Goal: Information Seeking & Learning: Learn about a topic

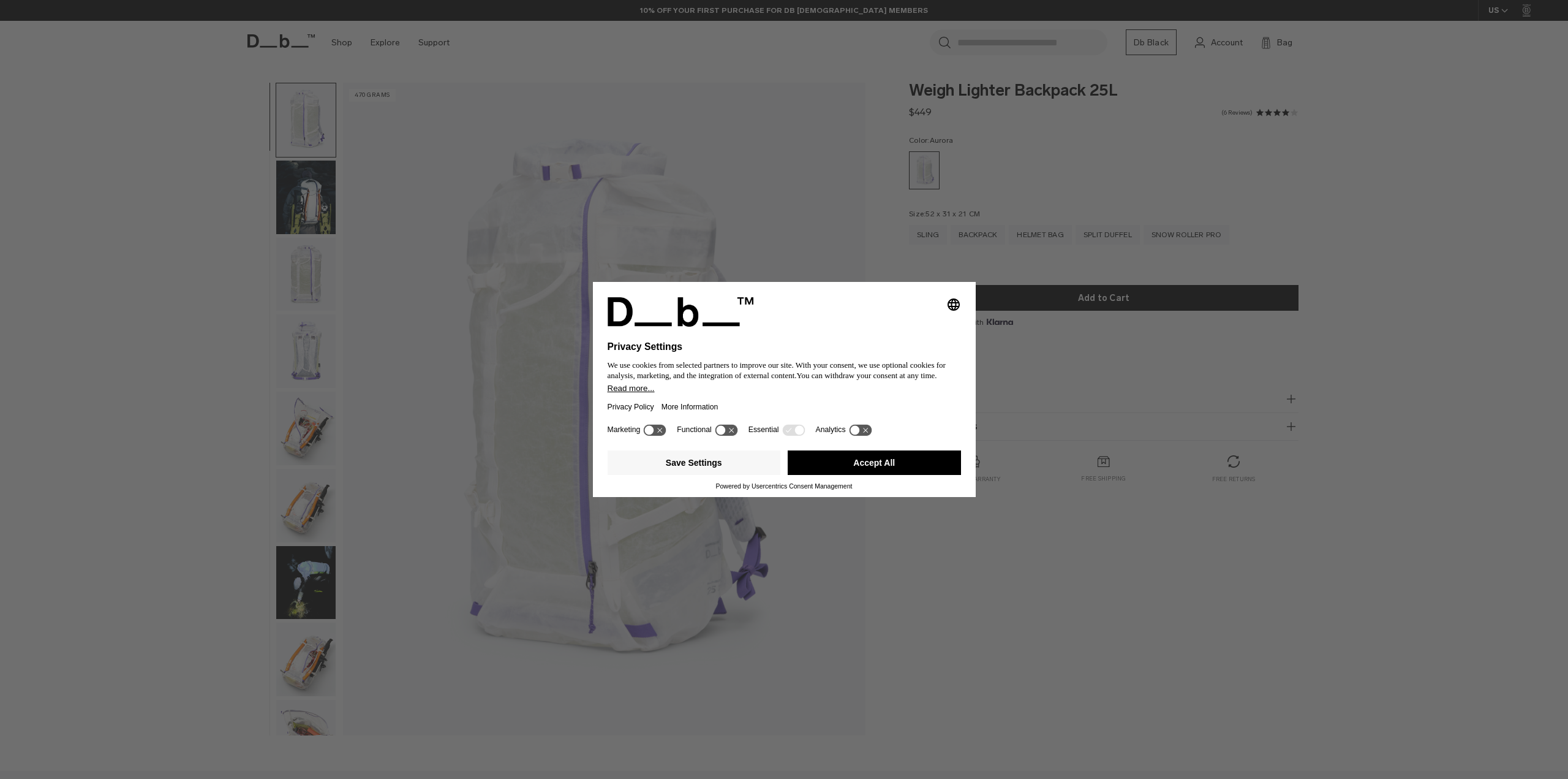
click at [720, 429] on icon at bounding box center [721, 429] width 9 height 9
click at [729, 434] on icon at bounding box center [726, 430] width 23 height 11
click at [693, 465] on button "Save Settings" at bounding box center [694, 463] width 173 height 24
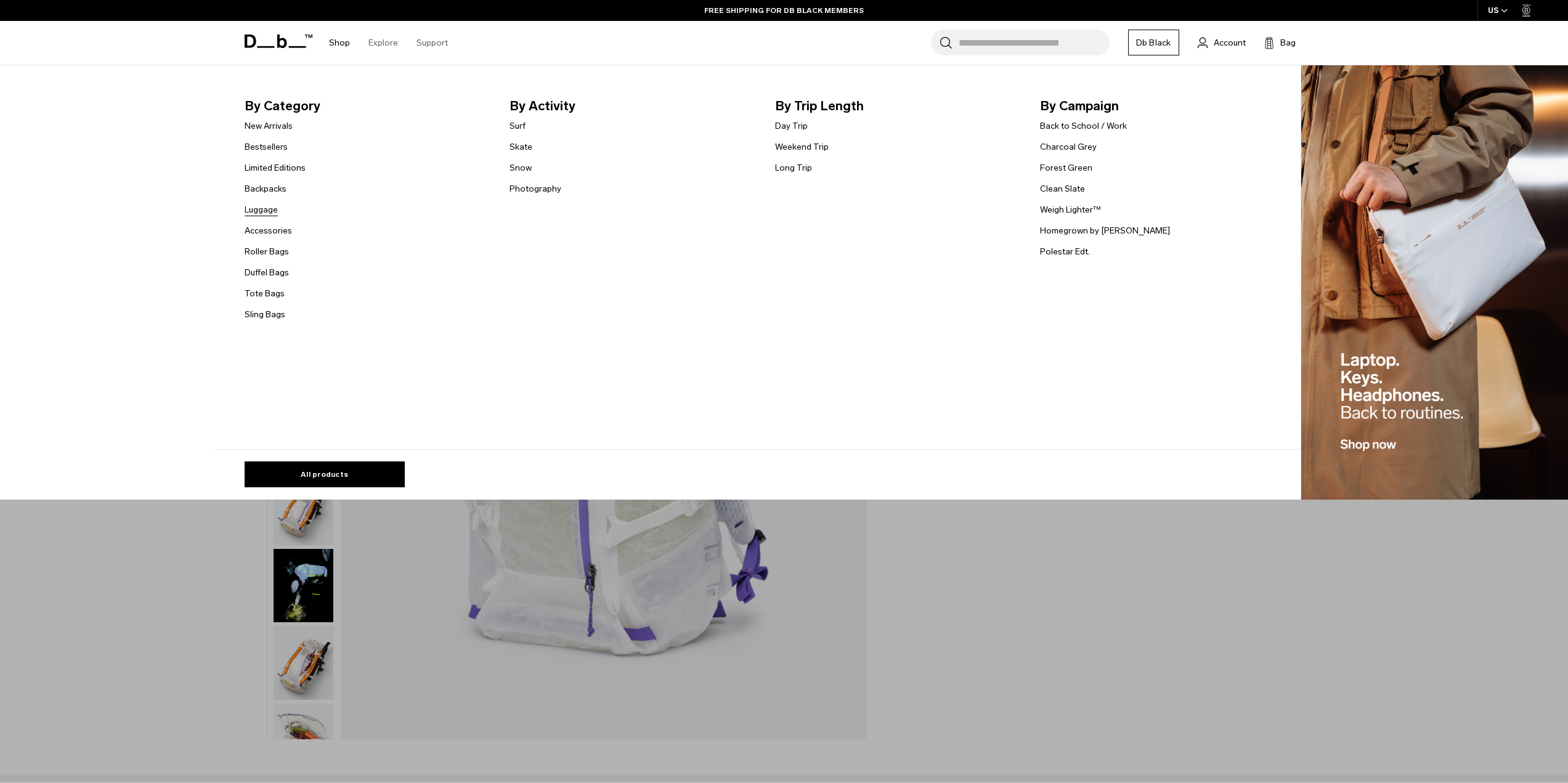
click at [266, 213] on link "Luggage" at bounding box center [261, 210] width 33 height 13
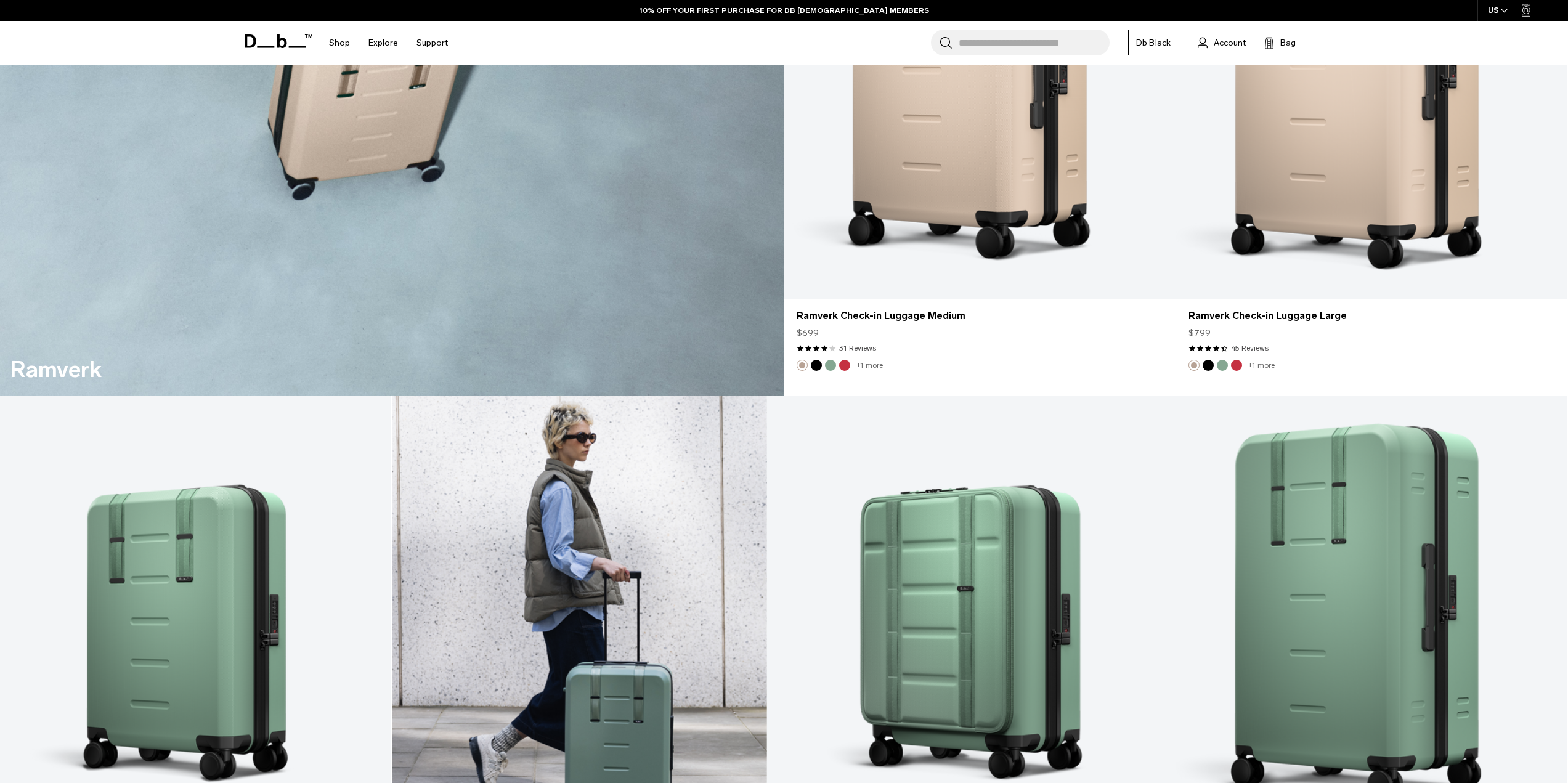
scroll to position [3511, 0]
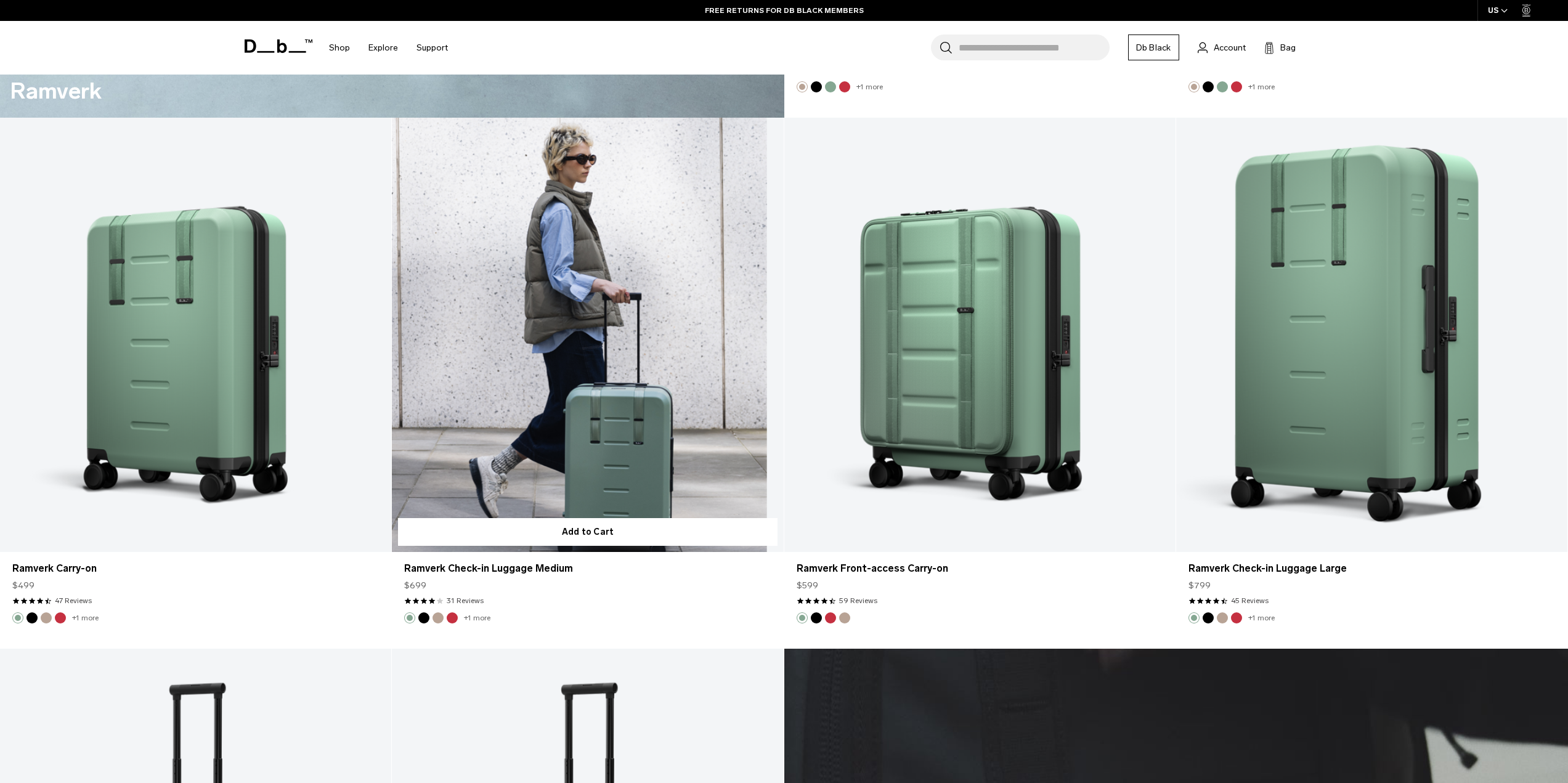
click at [620, 341] on link "Ramverk Check-in Luggage Medium" at bounding box center [587, 335] width 391 height 435
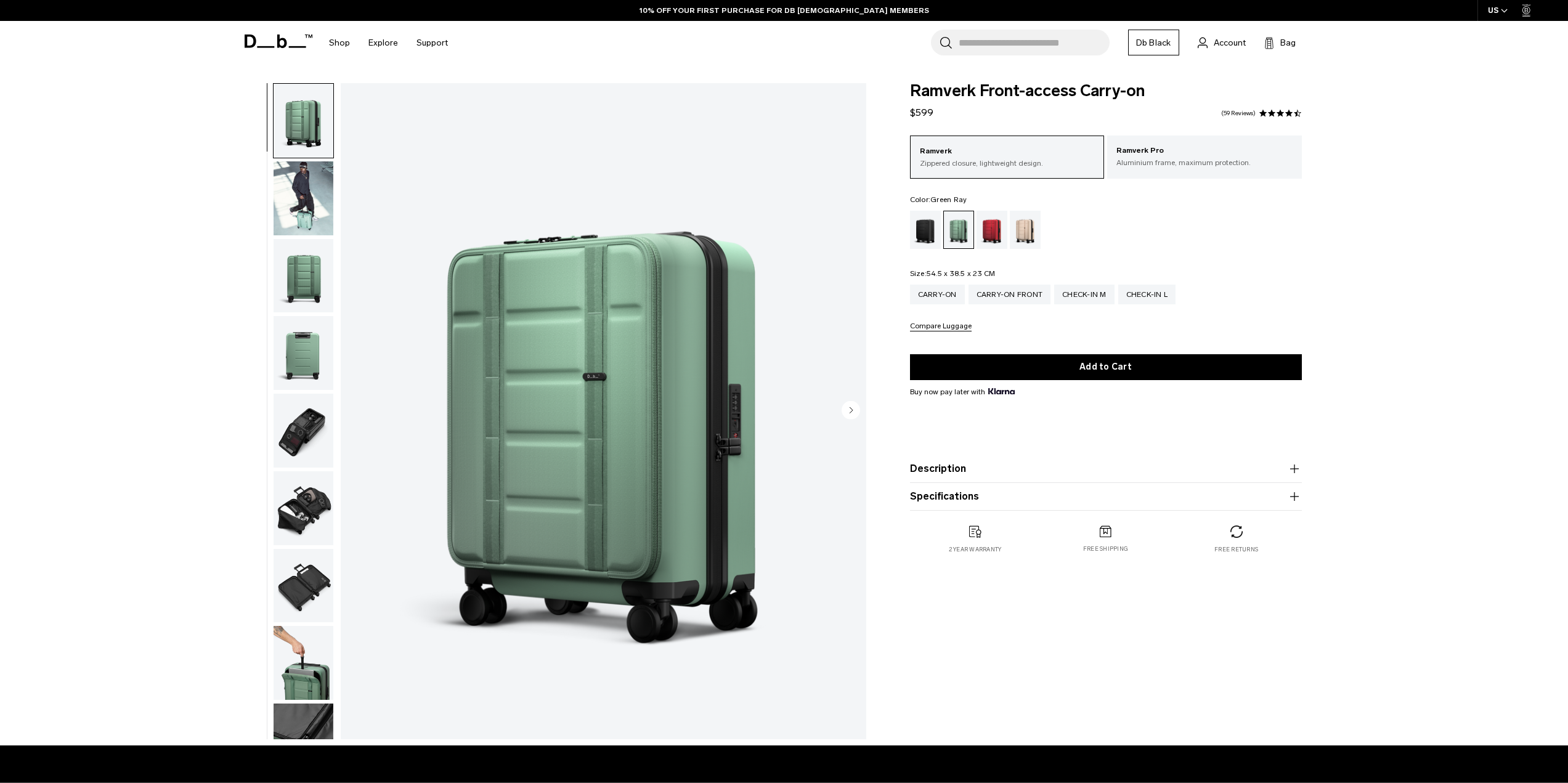
click at [298, 422] on img "button" at bounding box center [303, 430] width 60 height 74
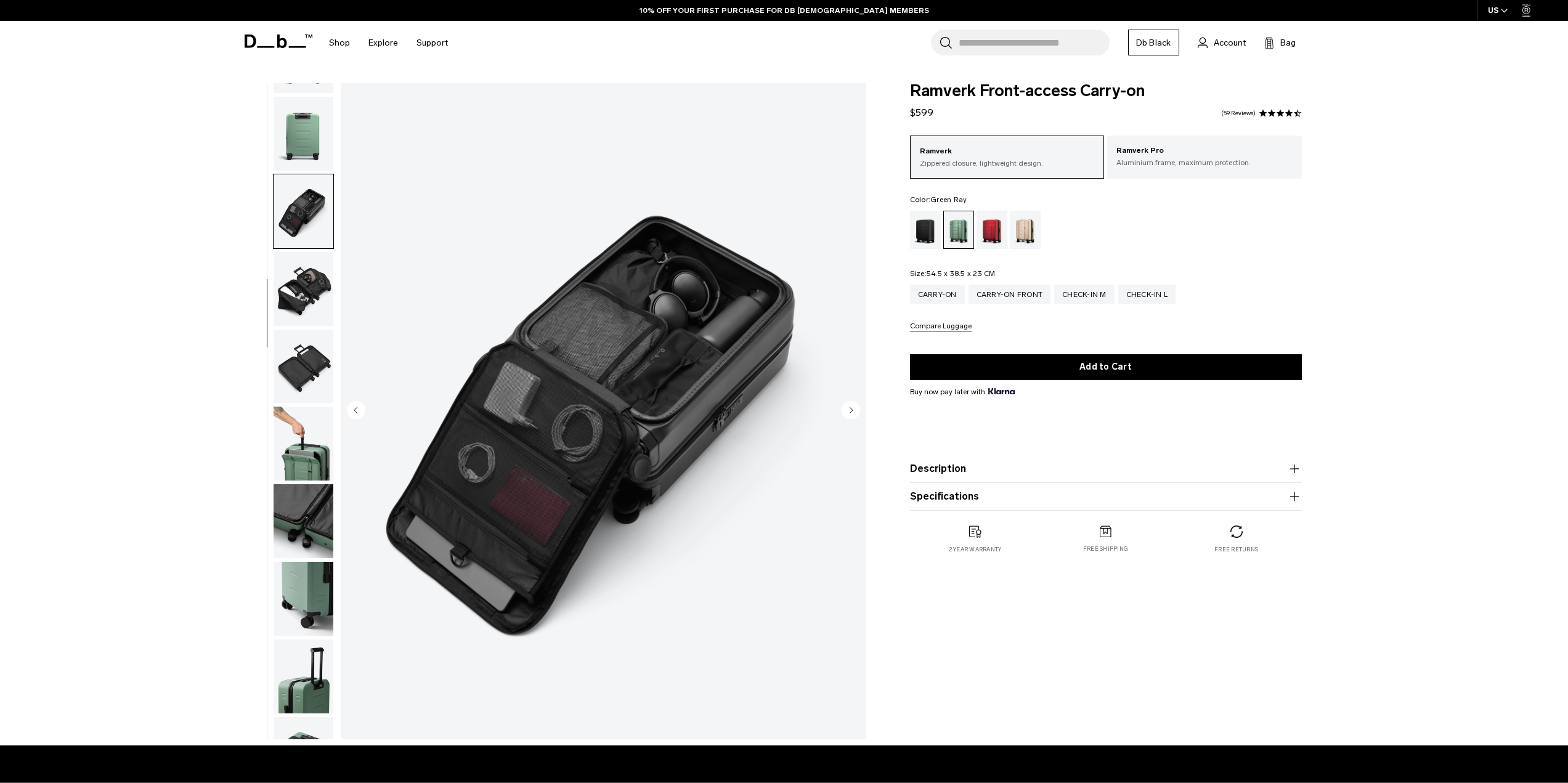
scroll to position [310, 0]
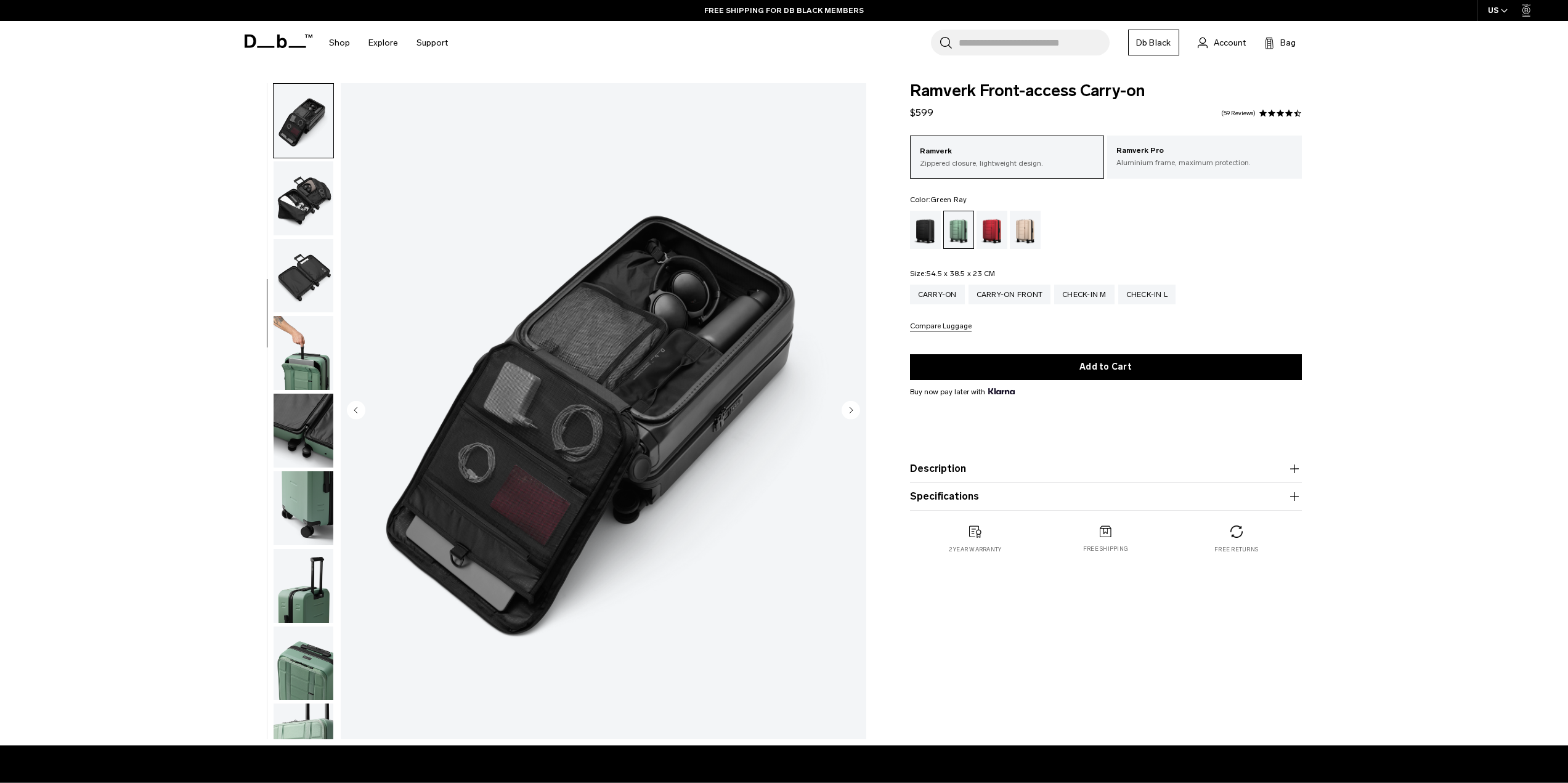
click at [295, 364] on img "button" at bounding box center [303, 353] width 60 height 74
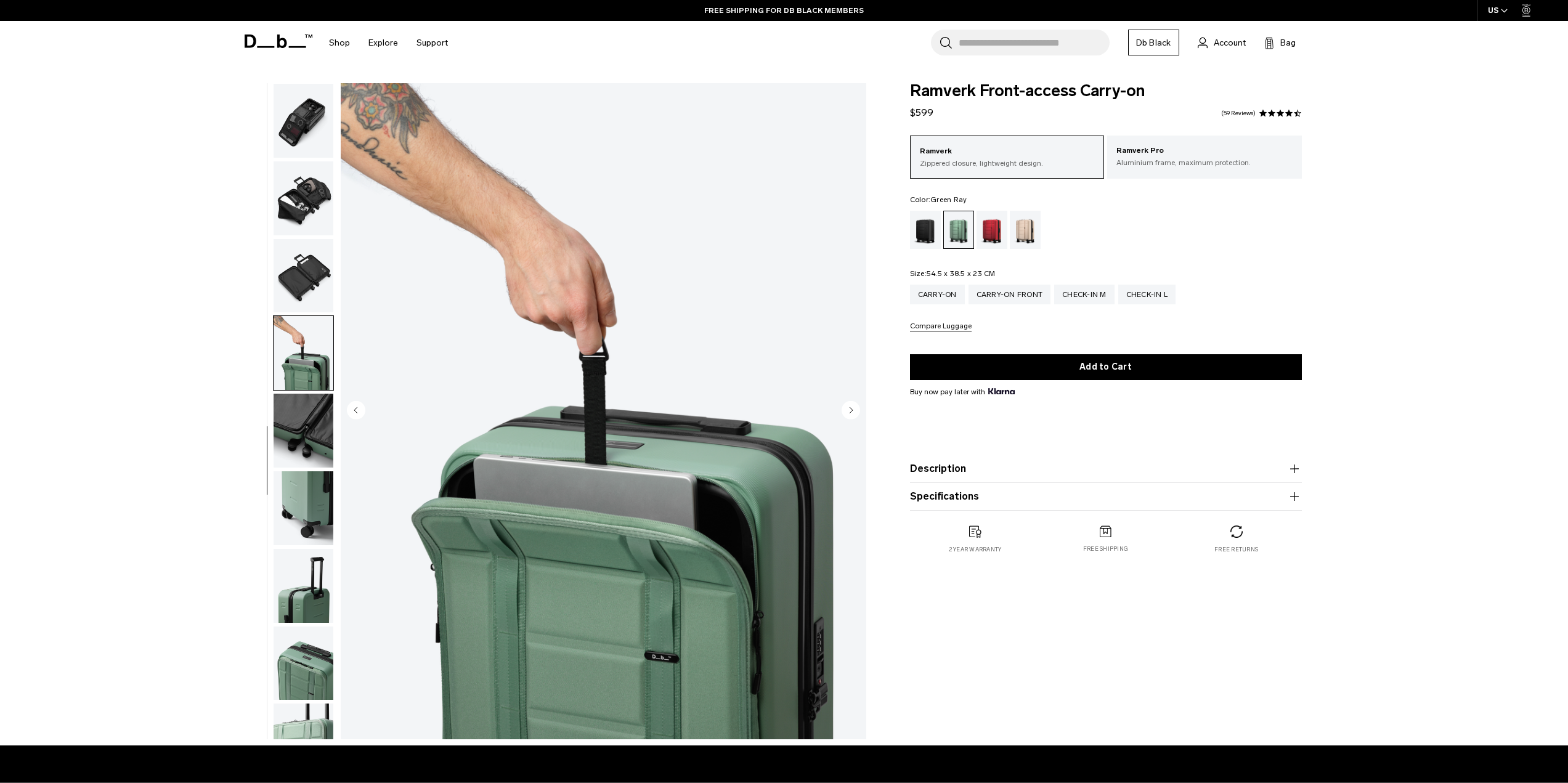
scroll to position [349, 0]
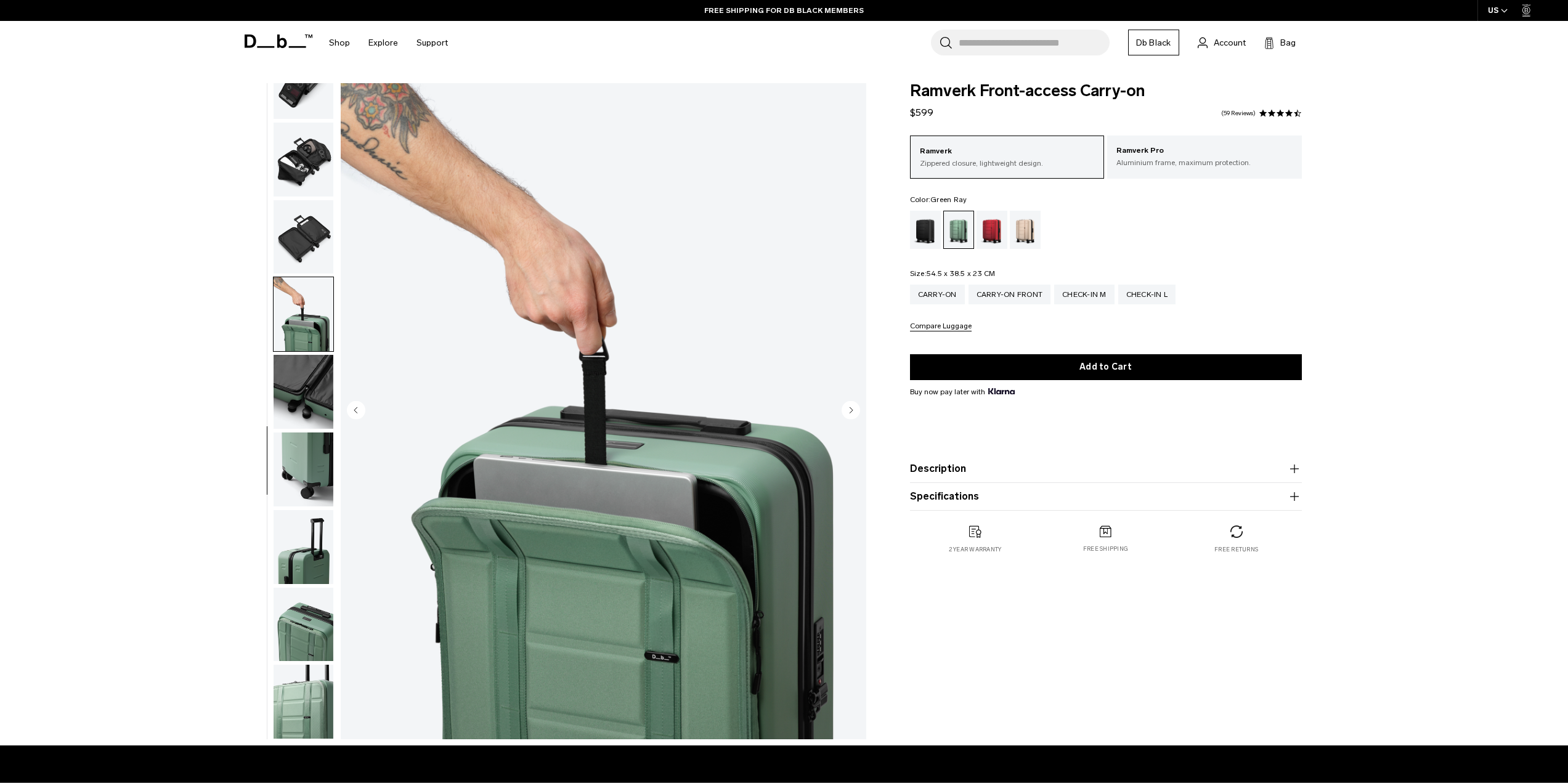
click at [300, 372] on img "button" at bounding box center [303, 392] width 60 height 74
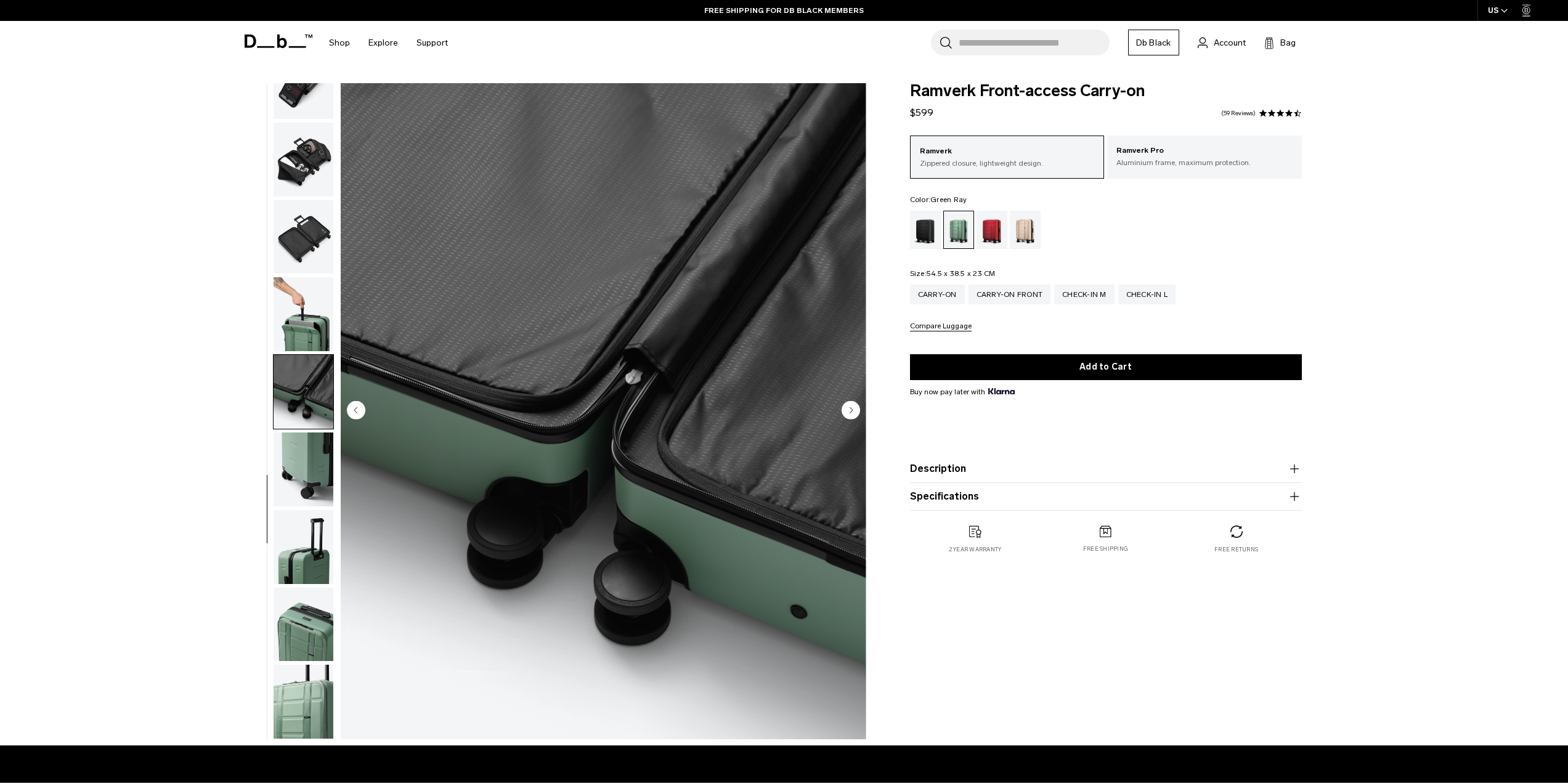
click at [300, 451] on img "button" at bounding box center [303, 469] width 60 height 74
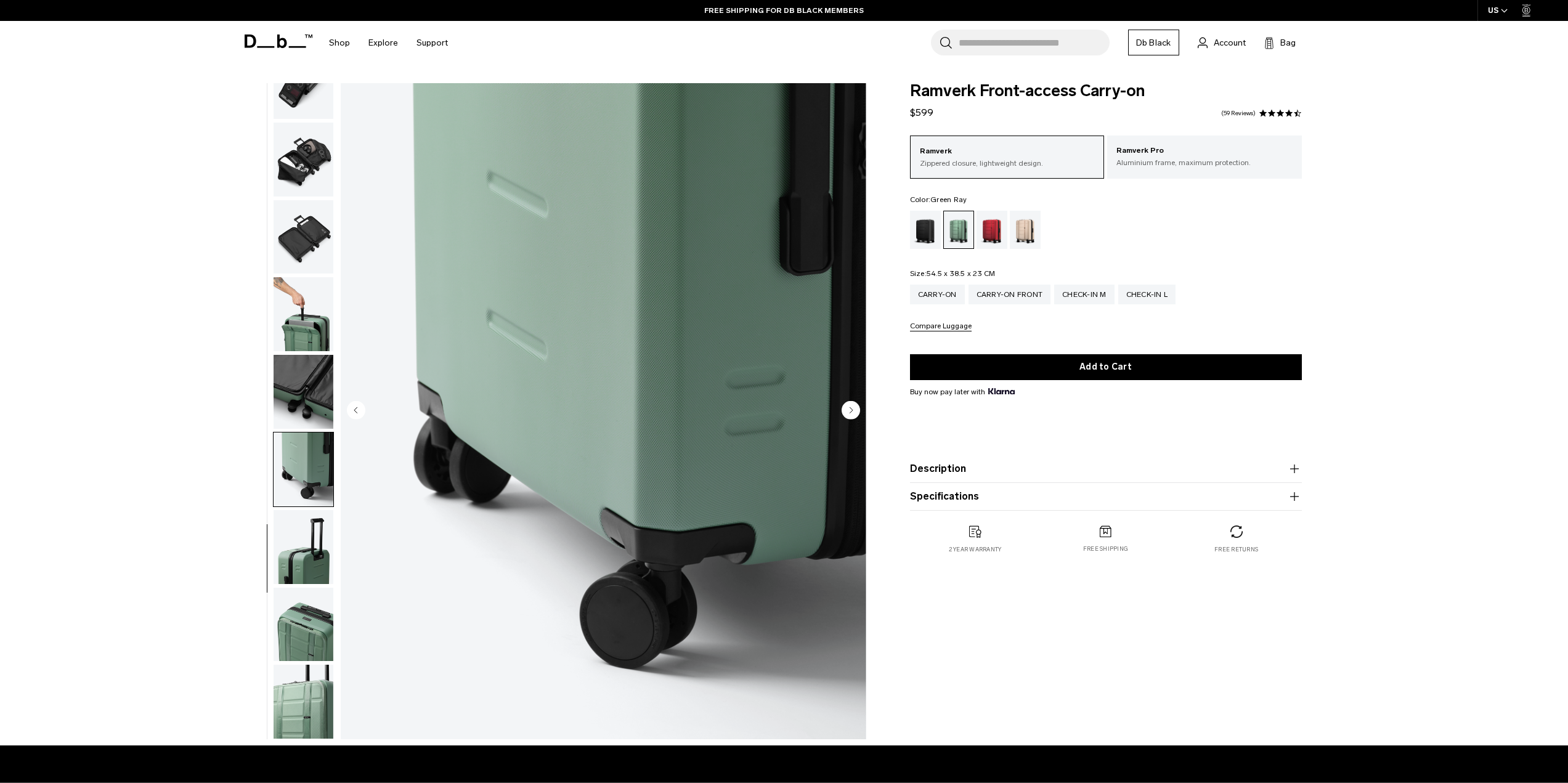
click at [297, 537] on img "button" at bounding box center [303, 547] width 60 height 74
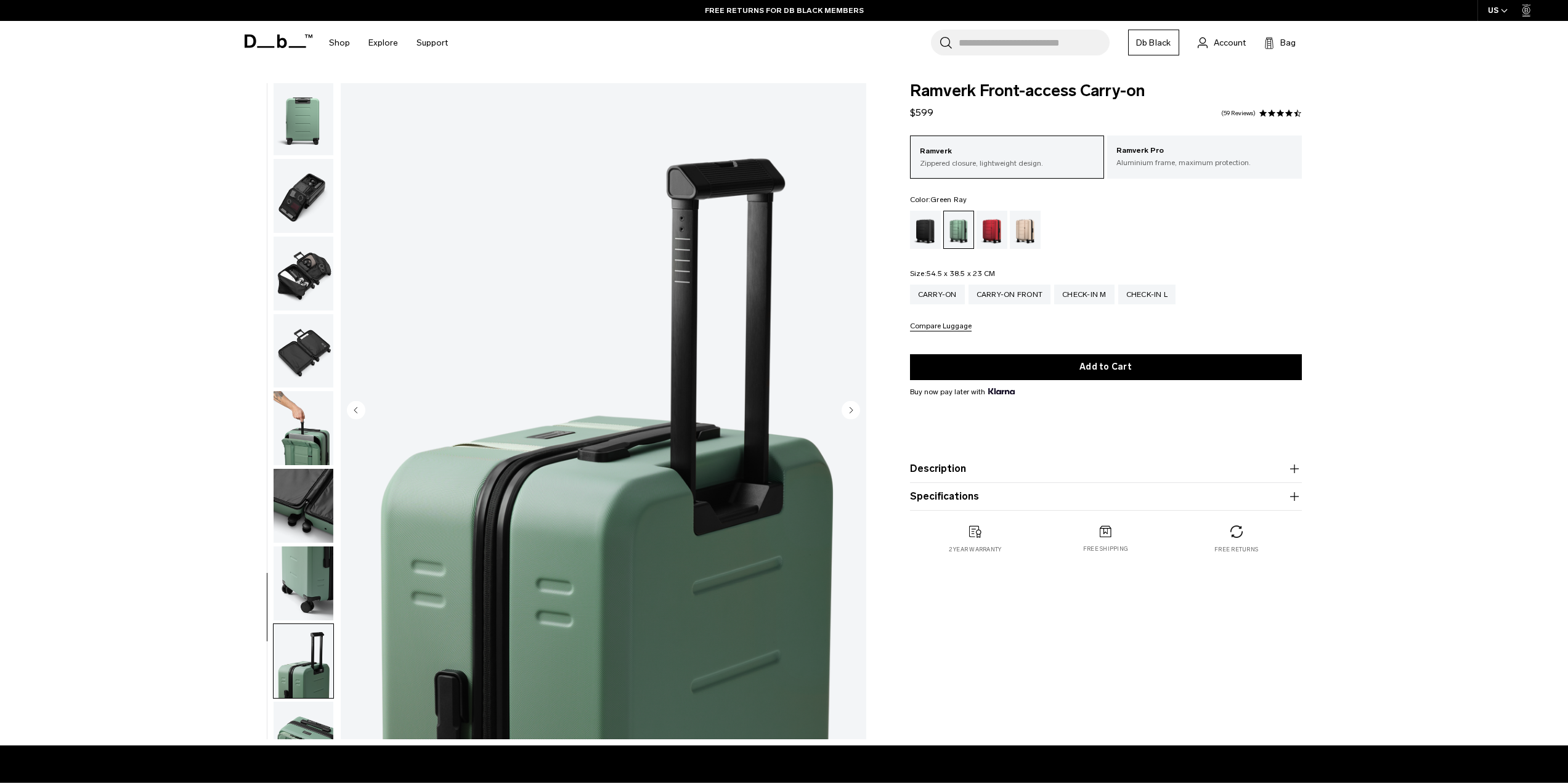
scroll to position [0, 0]
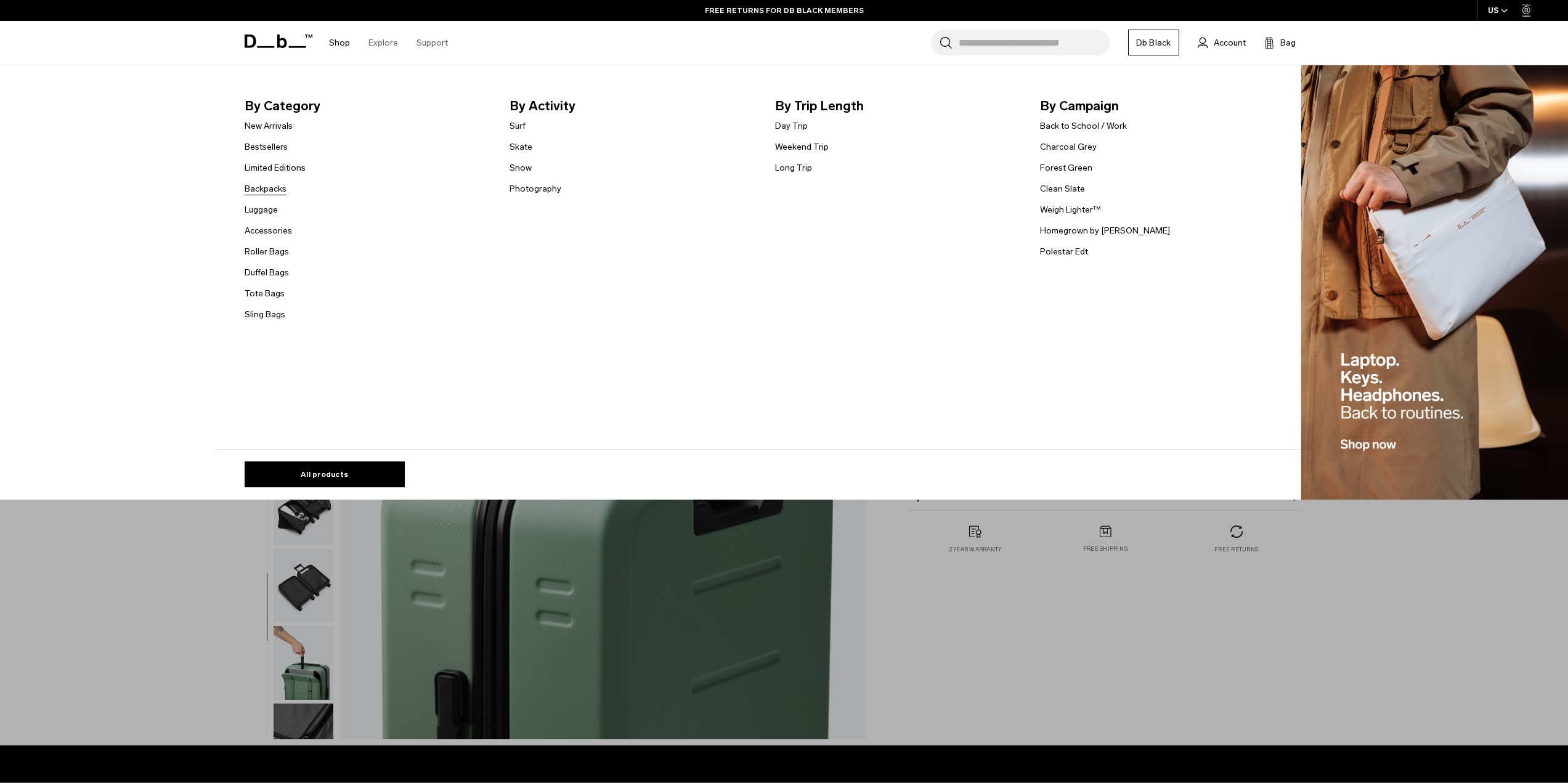
click at [268, 187] on link "Backpacks" at bounding box center [265, 189] width 42 height 13
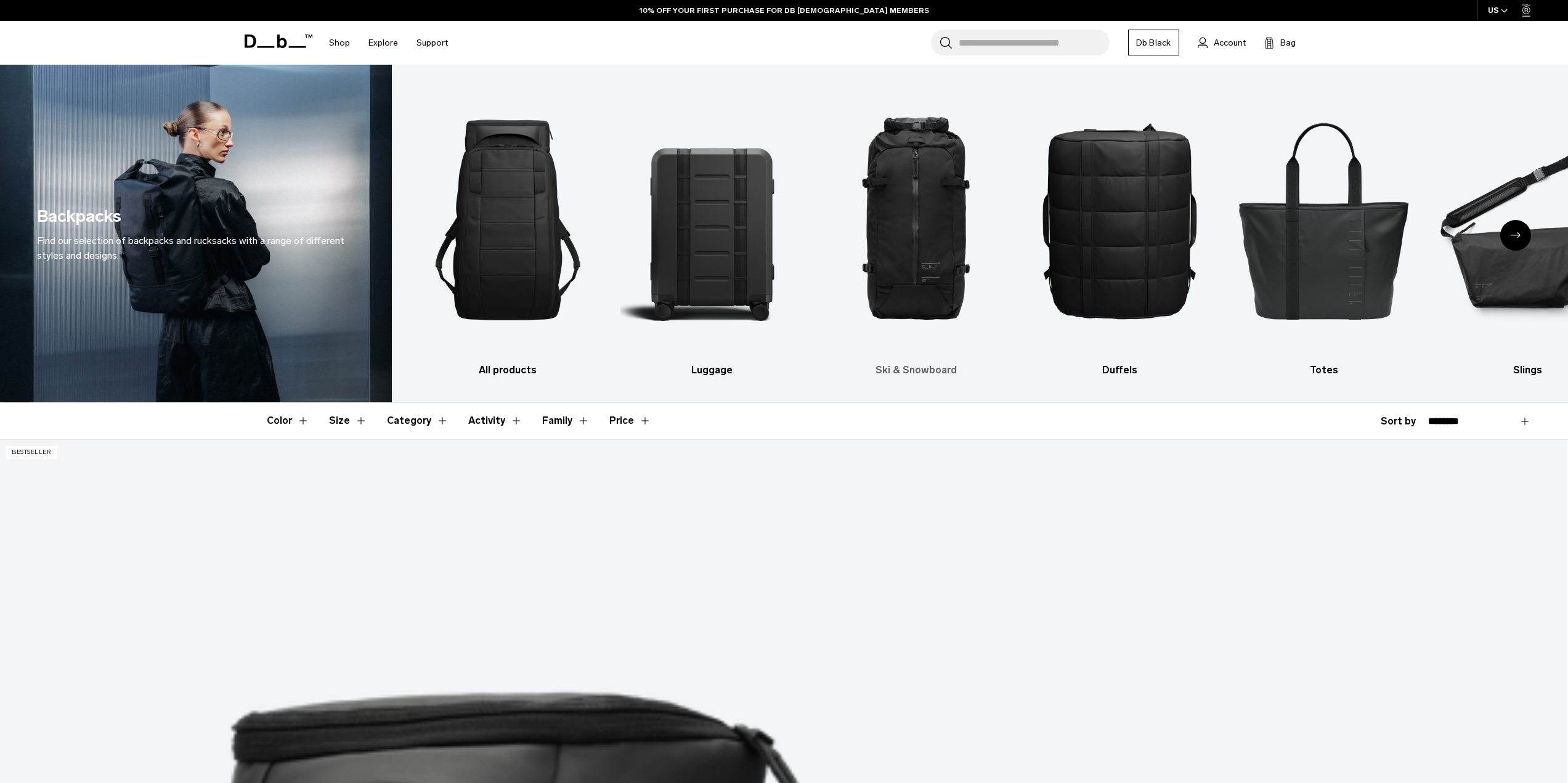
click at [937, 268] on img "3 / 10" at bounding box center [916, 220] width 182 height 274
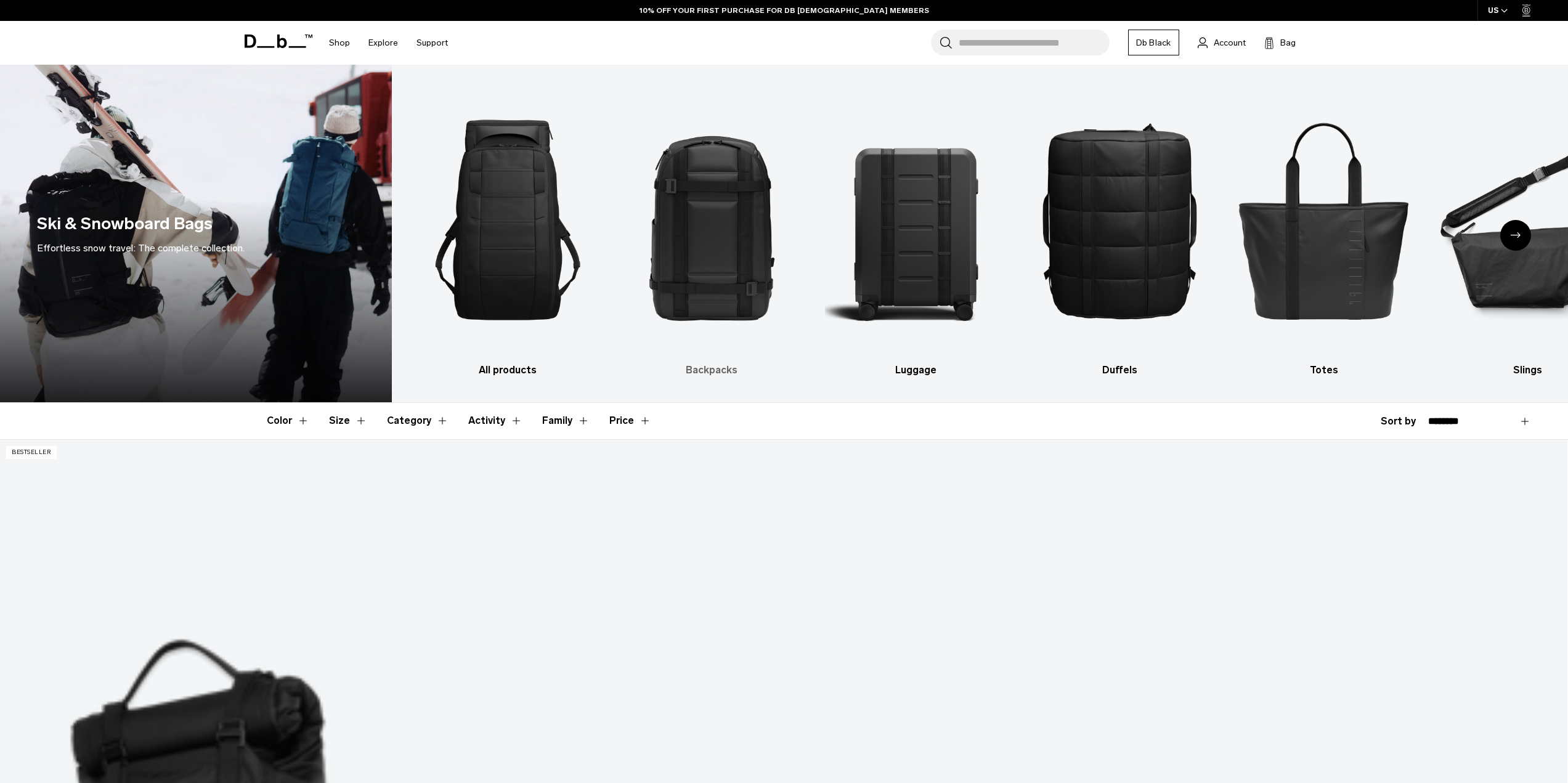
click at [712, 230] on img "2 / 10" at bounding box center [711, 220] width 182 height 274
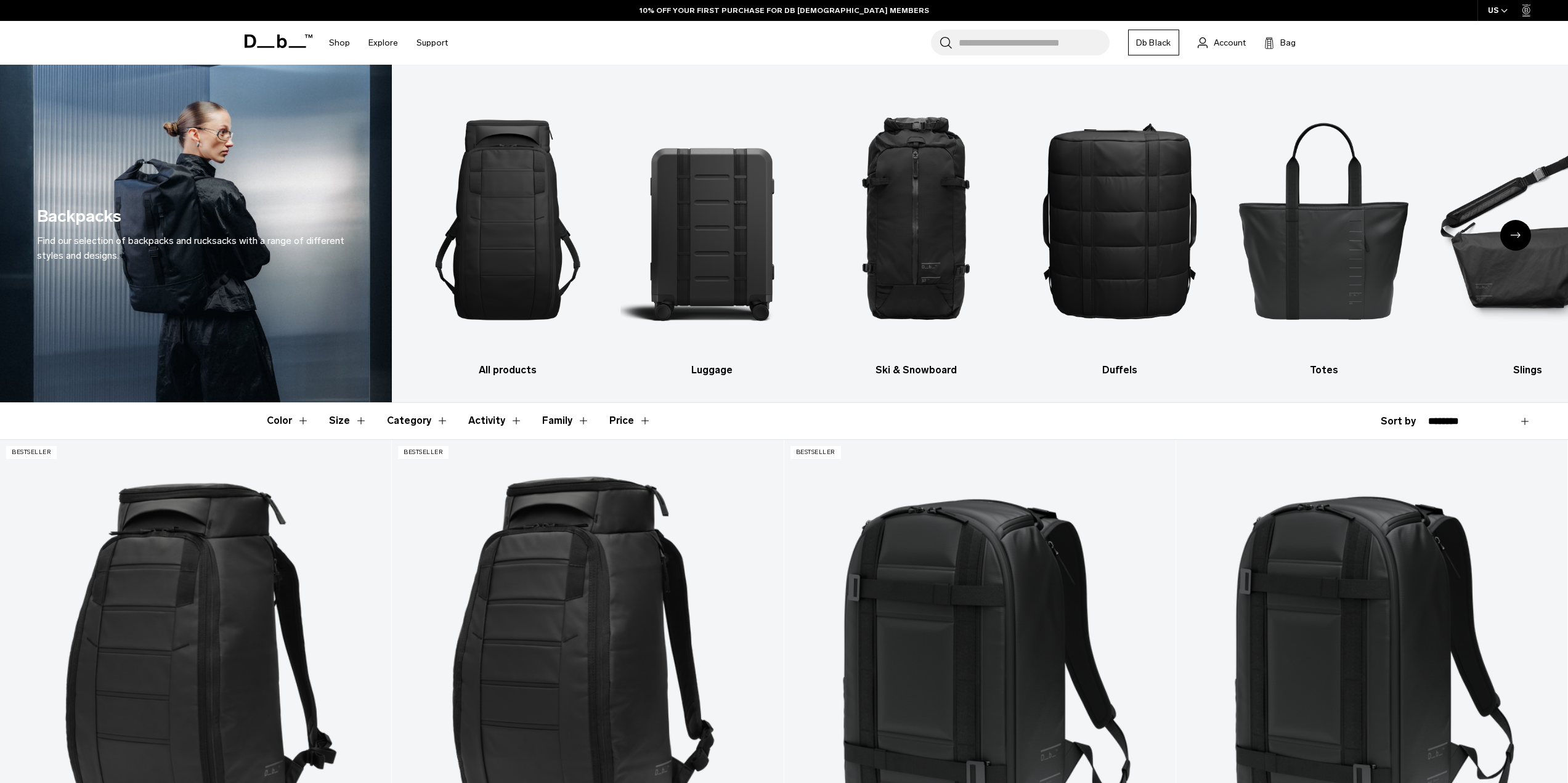
click at [565, 424] on button "Family" at bounding box center [566, 421] width 48 height 36
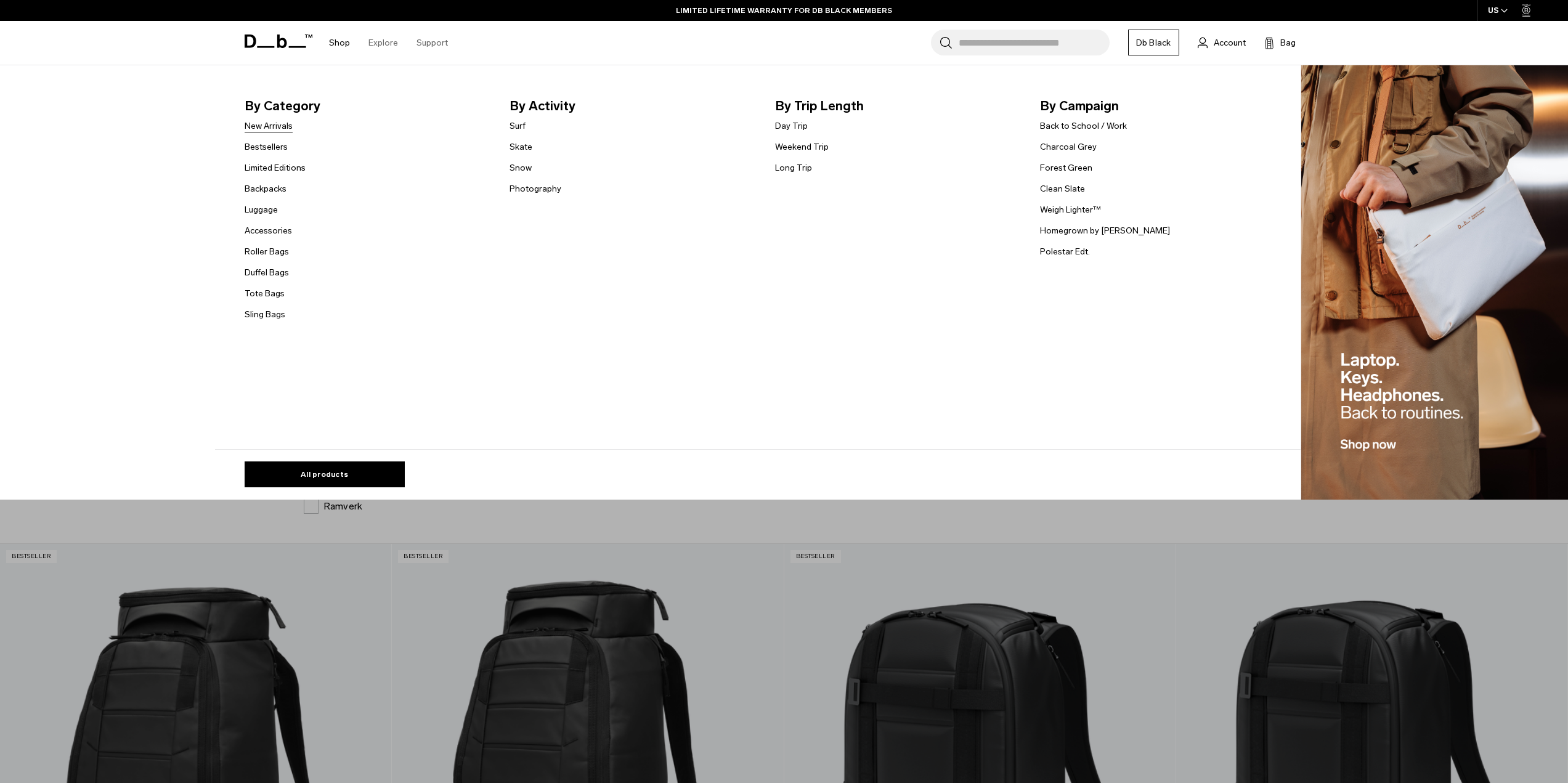
click at [277, 127] on link "New Arrivals" at bounding box center [268, 126] width 48 height 13
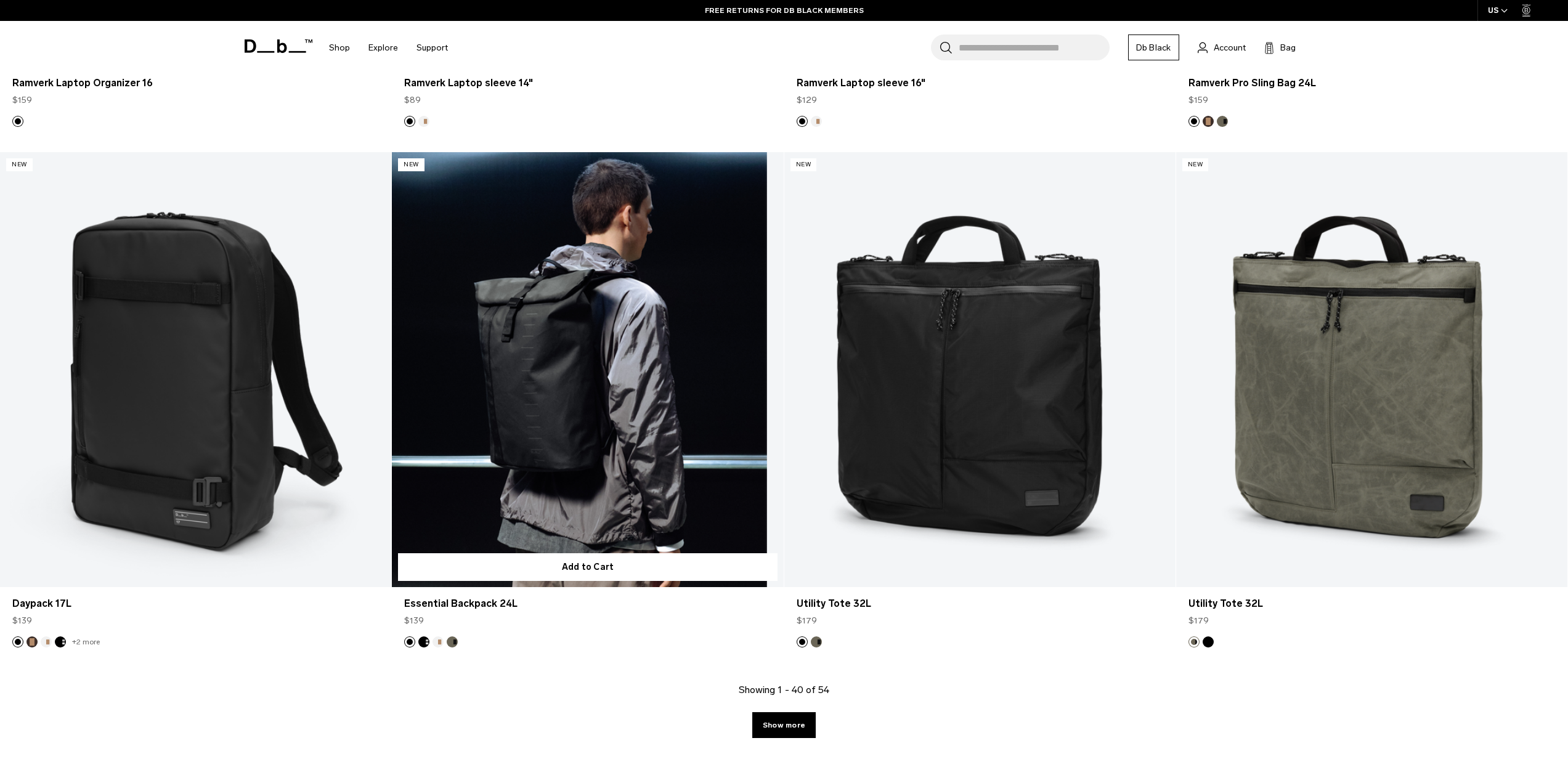
scroll to position [5045, 0]
